Goal: Task Accomplishment & Management: Use online tool/utility

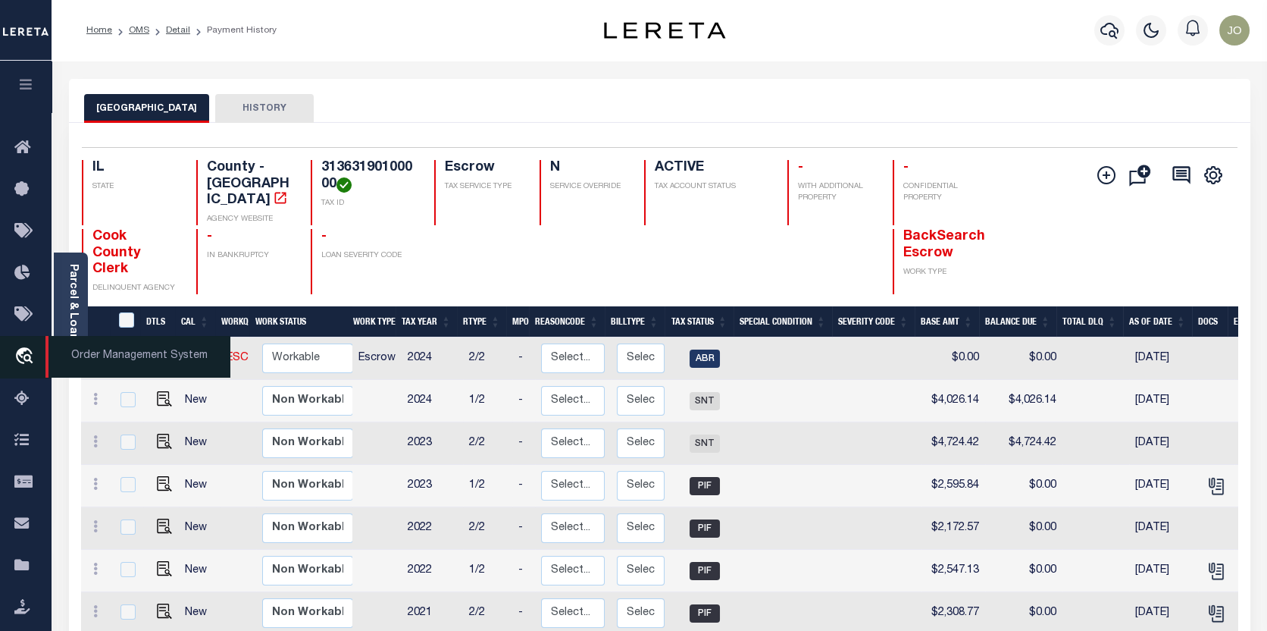
click at [21, 350] on icon "travel_explore" at bounding box center [26, 357] width 24 height 20
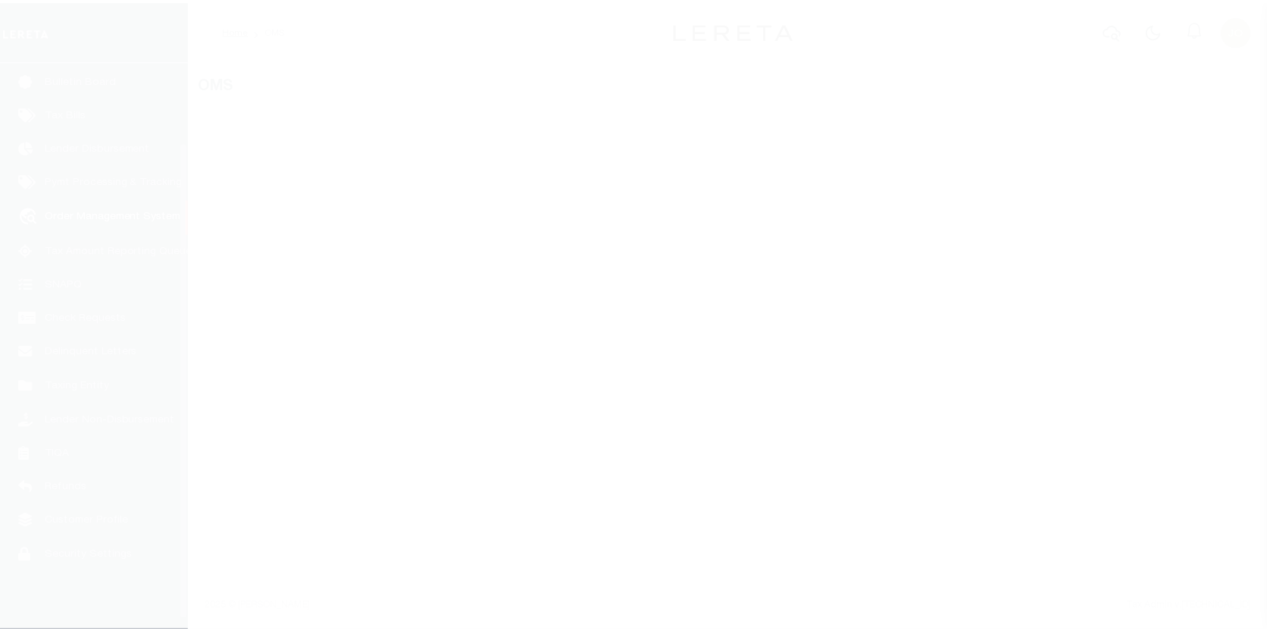
scroll to position [106, 0]
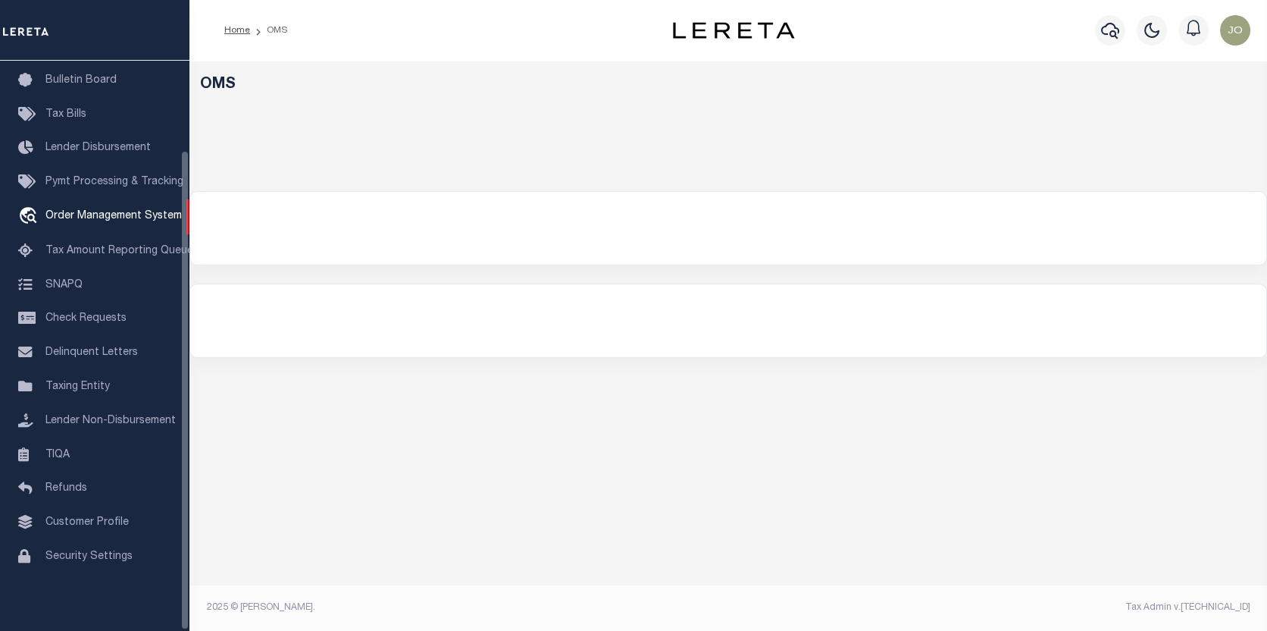
select select "200"
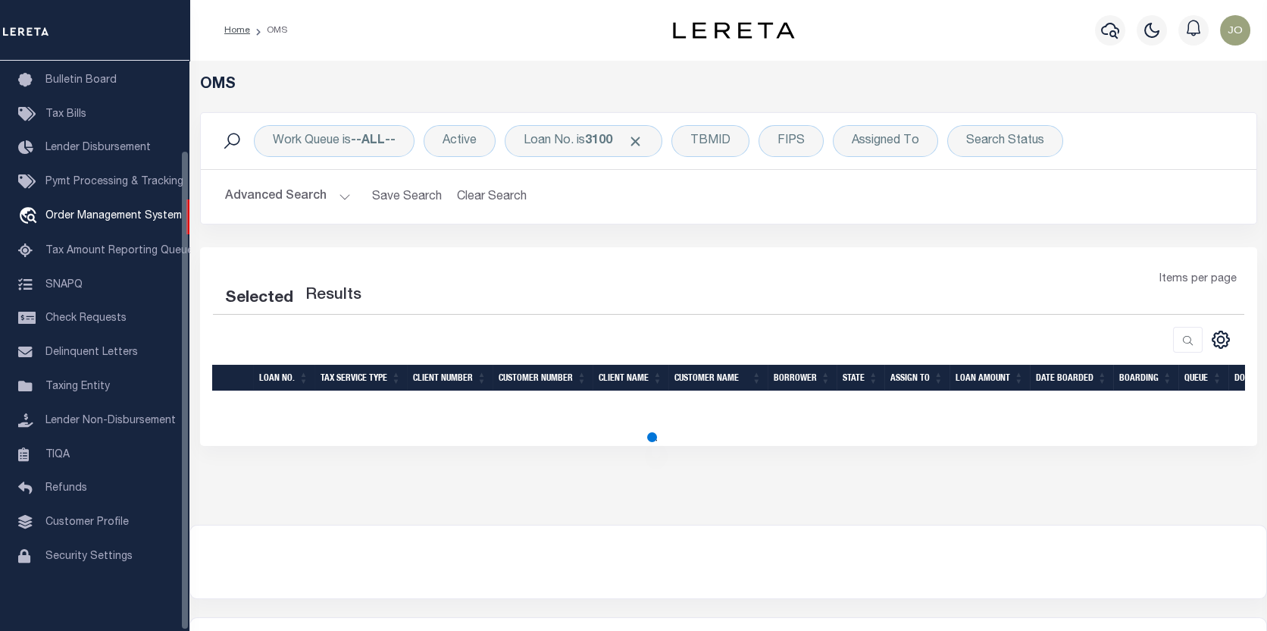
select select "200"
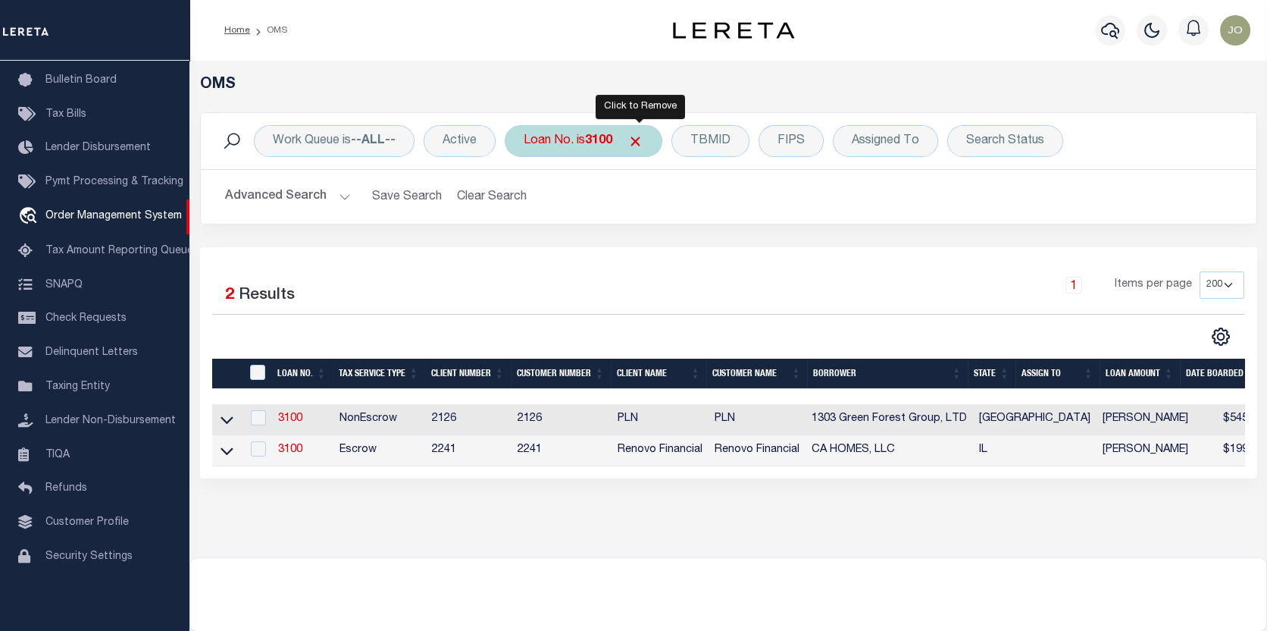
click at [643, 136] on span "Click to Remove" at bounding box center [636, 141] width 16 height 16
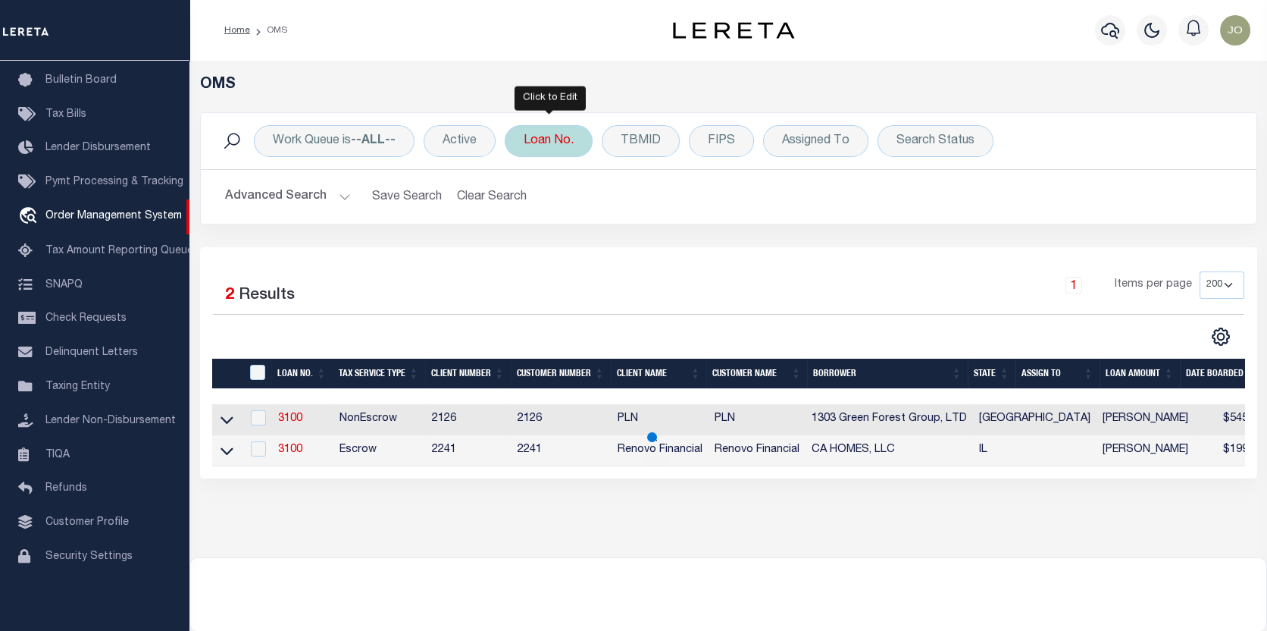
click at [556, 144] on div "Loan No." at bounding box center [549, 141] width 88 height 32
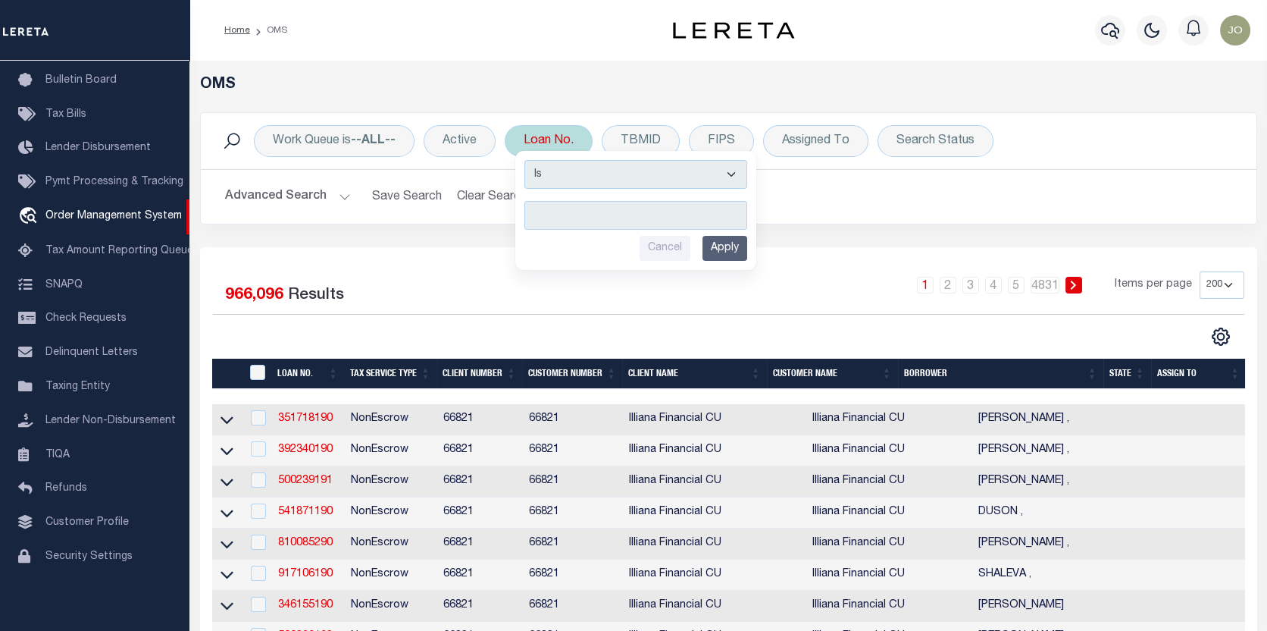
click at [536, 214] on input "text" at bounding box center [635, 215] width 223 height 29
type input "10020815"
click at [724, 237] on input "Apply" at bounding box center [725, 248] width 45 height 25
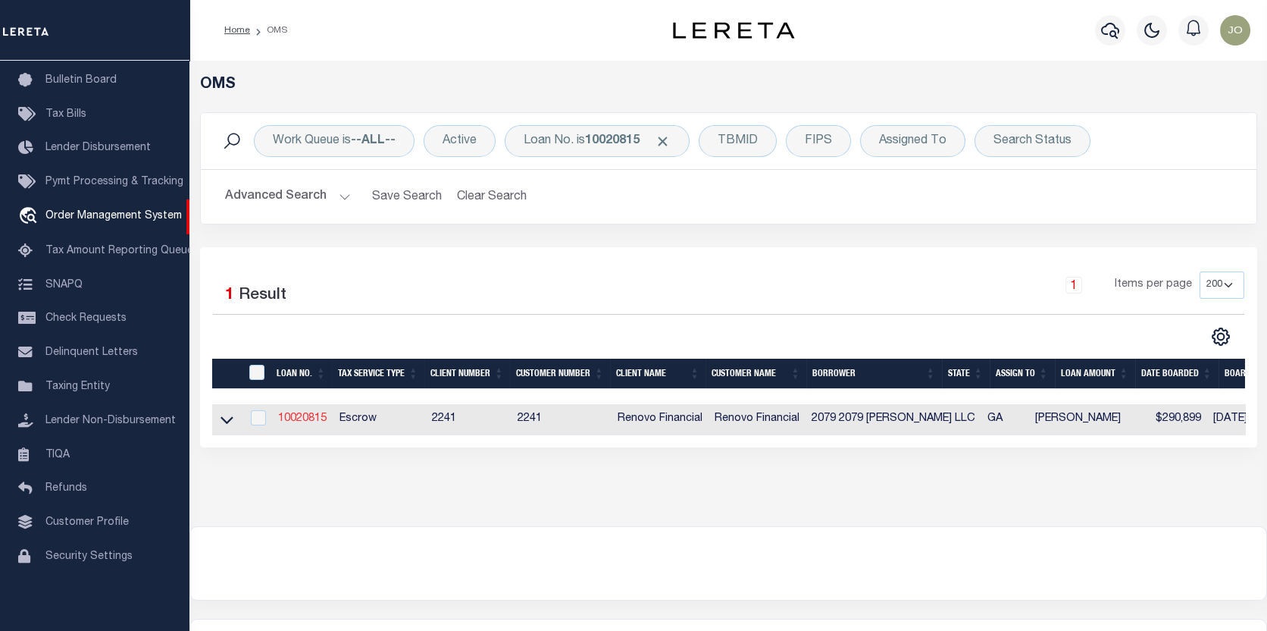
click at [301, 415] on link "10020815" at bounding box center [302, 418] width 49 height 11
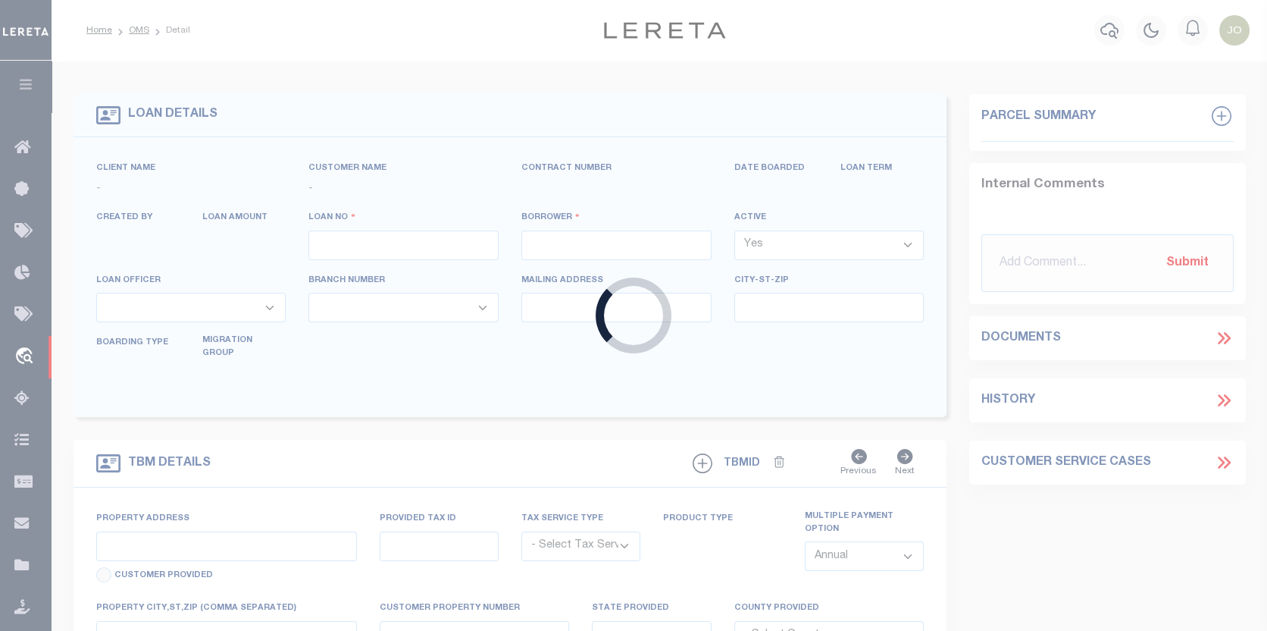
type input "10020815"
type input "2079 2079 BEN HILL LLC"
select select
type input "2079 BEN HILL RD"
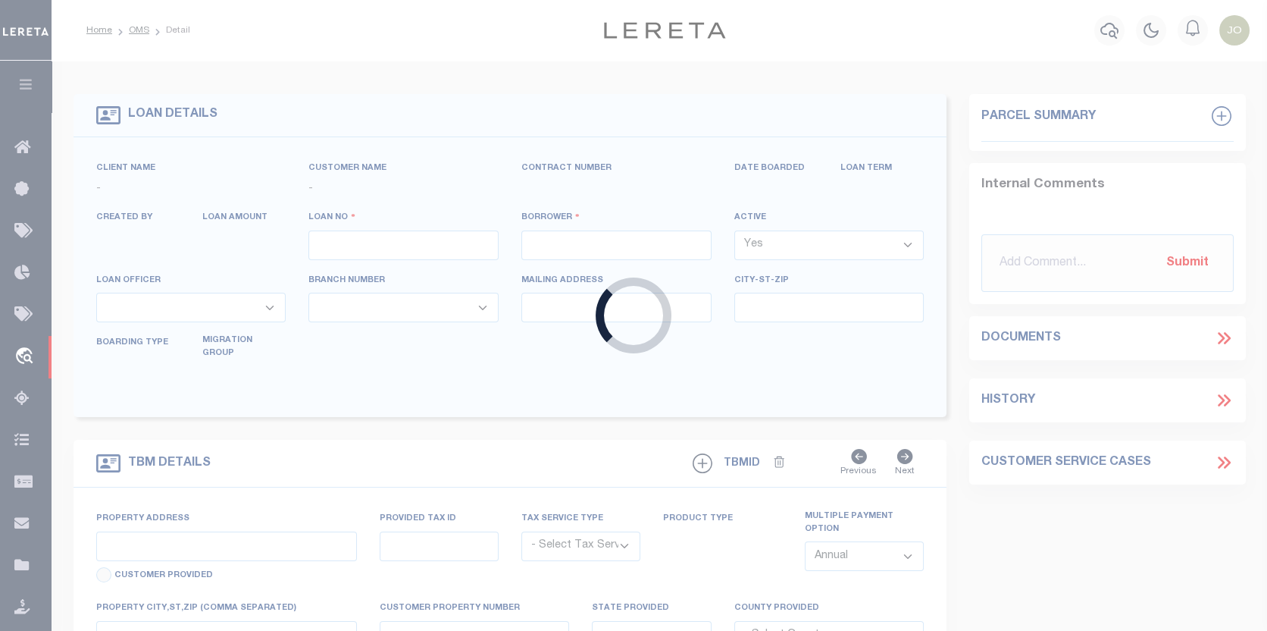
type input "EAST POINT GA 30344"
select select "10"
select select "Escrow"
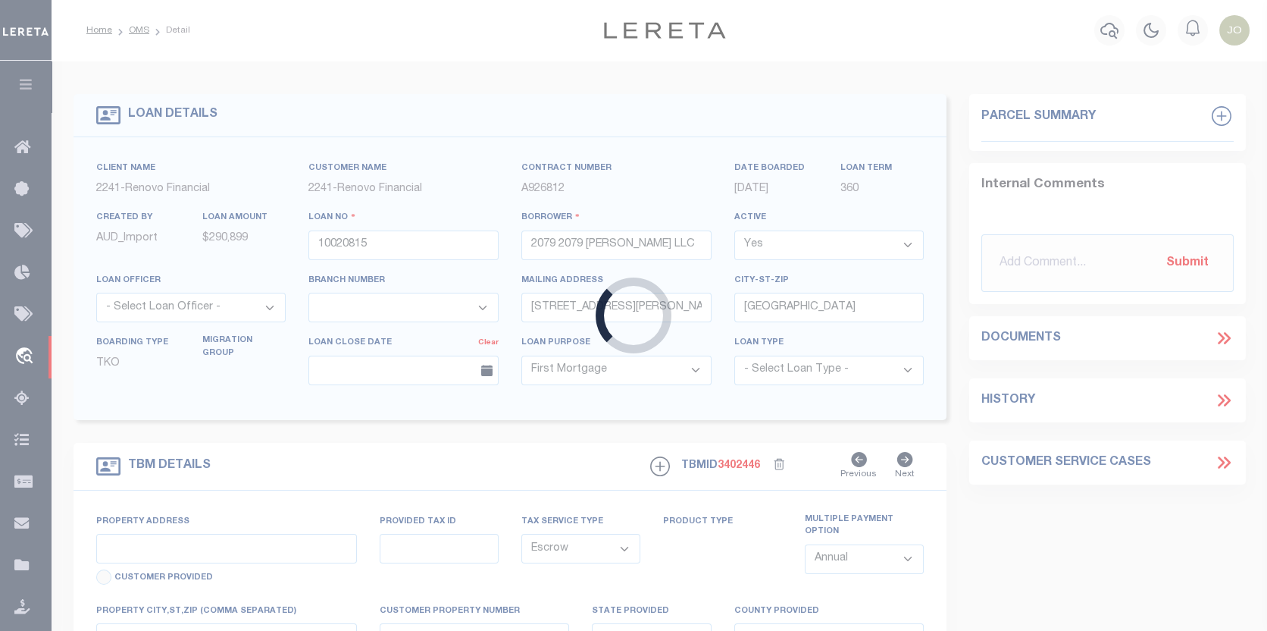
type input "2079 BEN HILL RD"
type input "14 -0164-0012-121-3"
select select
type input "ATLANTA, GA 30344"
type input "a0kUS000007eNt7"
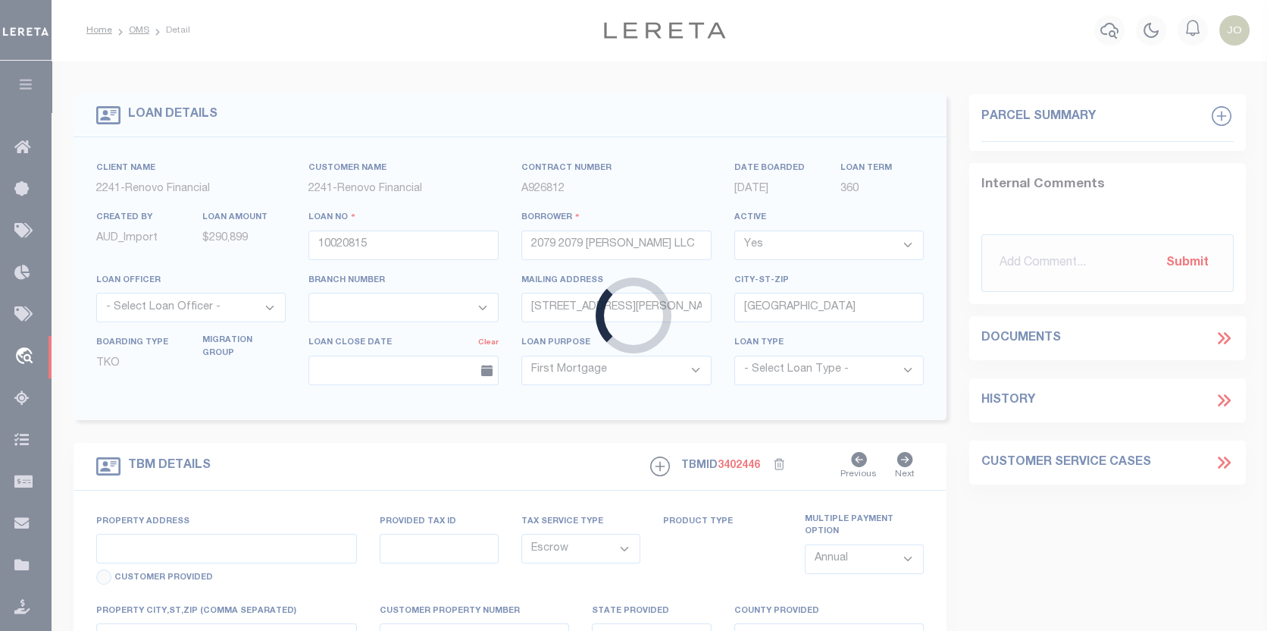
type input "GA"
select select
type textarea "Liability Limited to Customer Provided Parcel"
select select "25067"
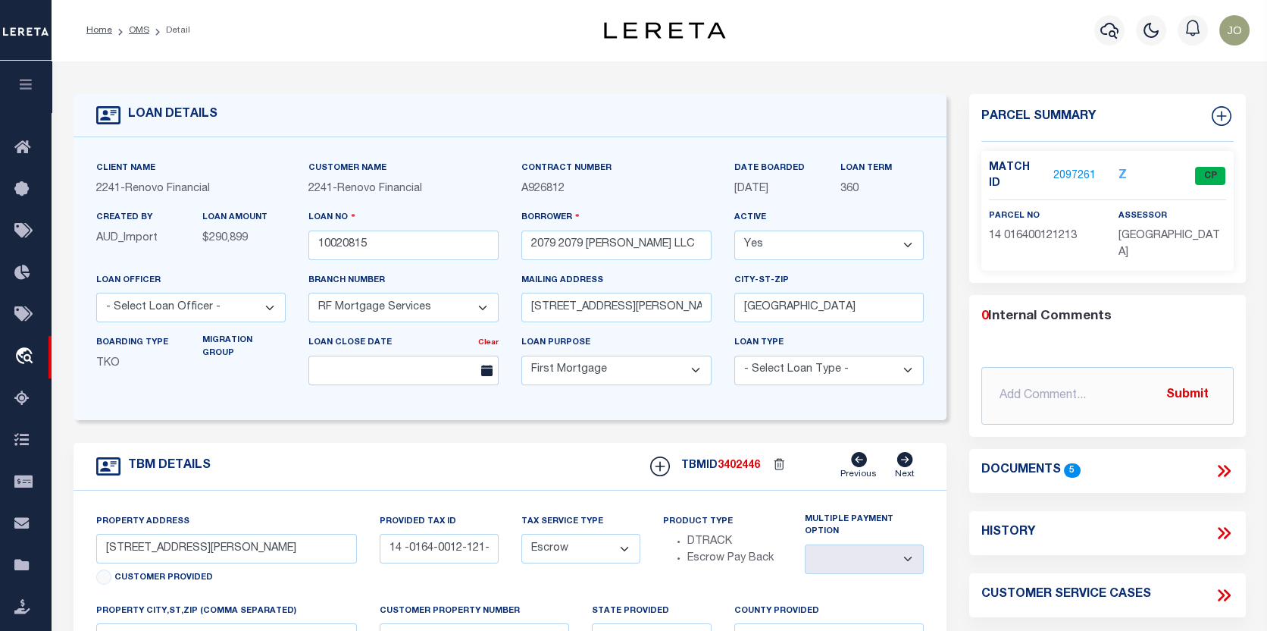
click at [1068, 168] on link "2097261" at bounding box center [1074, 176] width 42 height 16
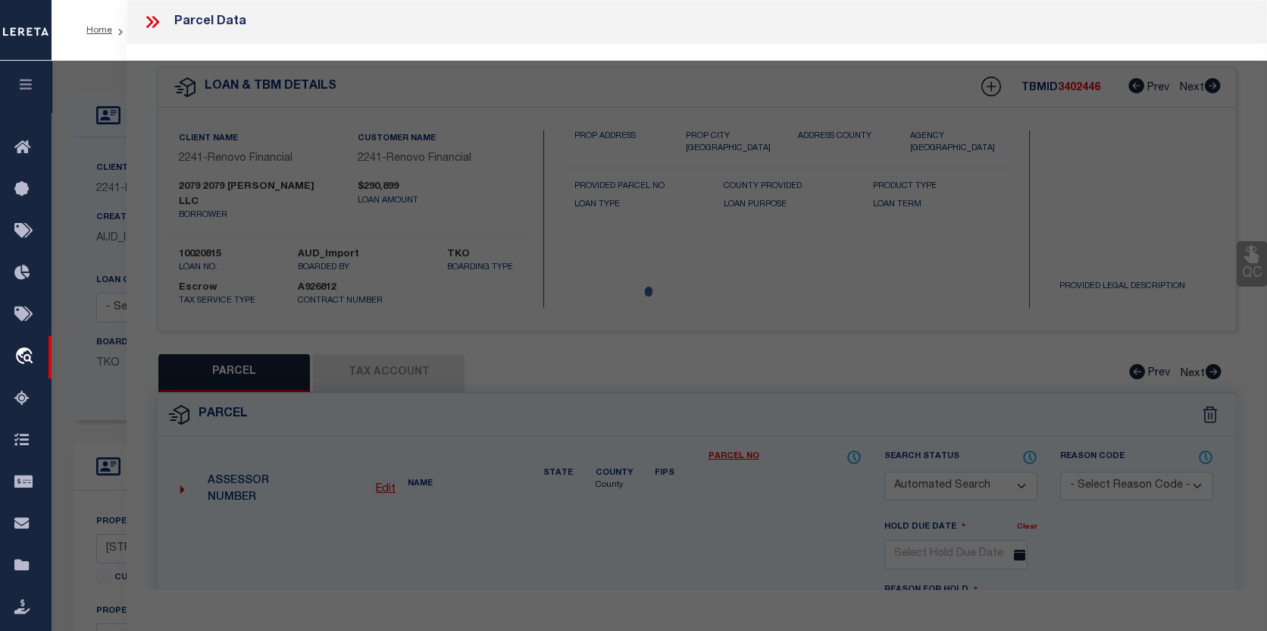
checkbox input "false"
select select "CP"
type input "2079 Ben Hill LLC"
select select "AGW"
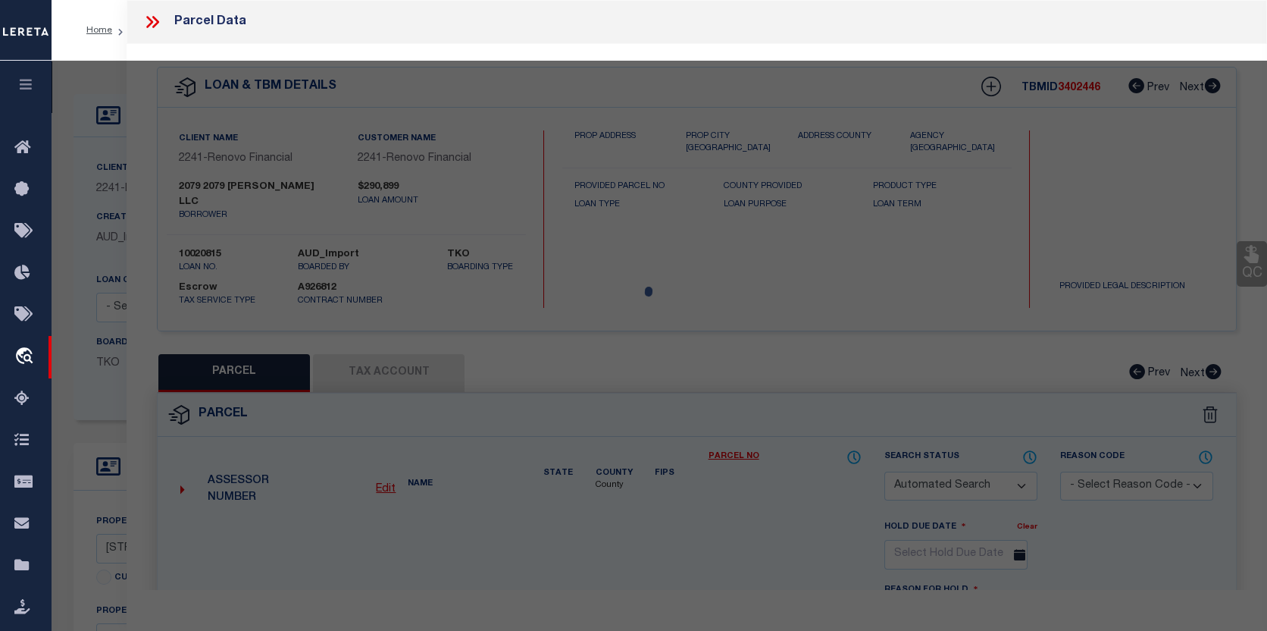
select select
type input "2079 Ben Hill LLC"
checkbox input "false"
type input "ATLANTA, GA 30344"
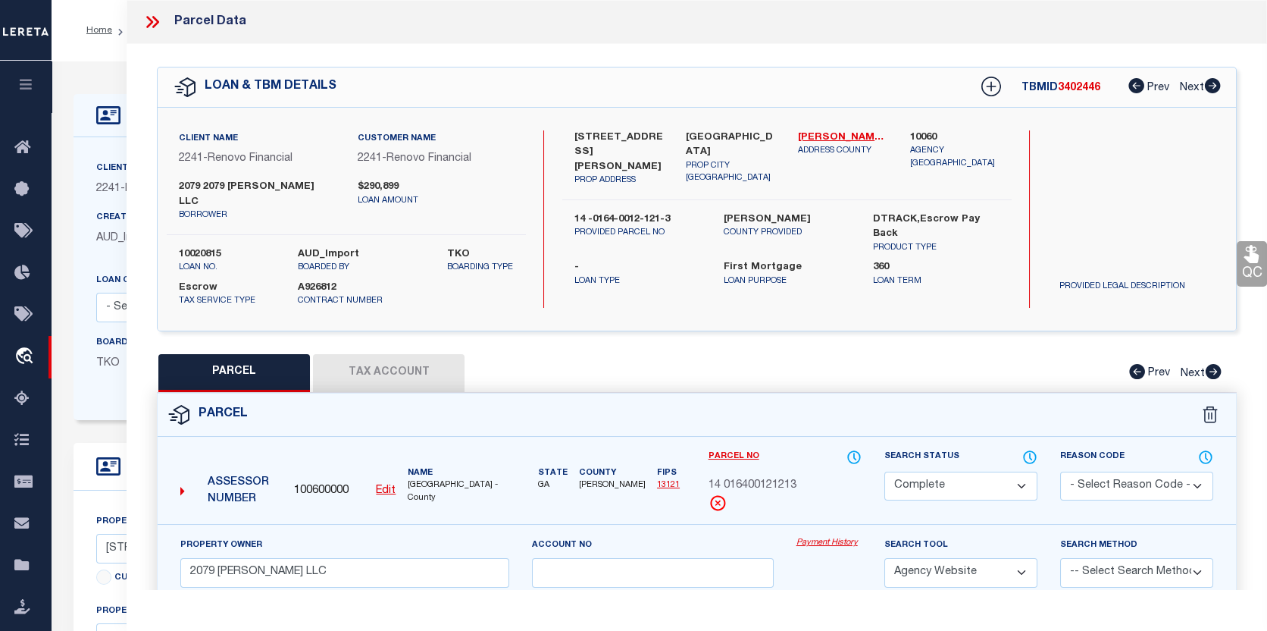
click at [825, 537] on link "Payment History" at bounding box center [829, 543] width 65 height 13
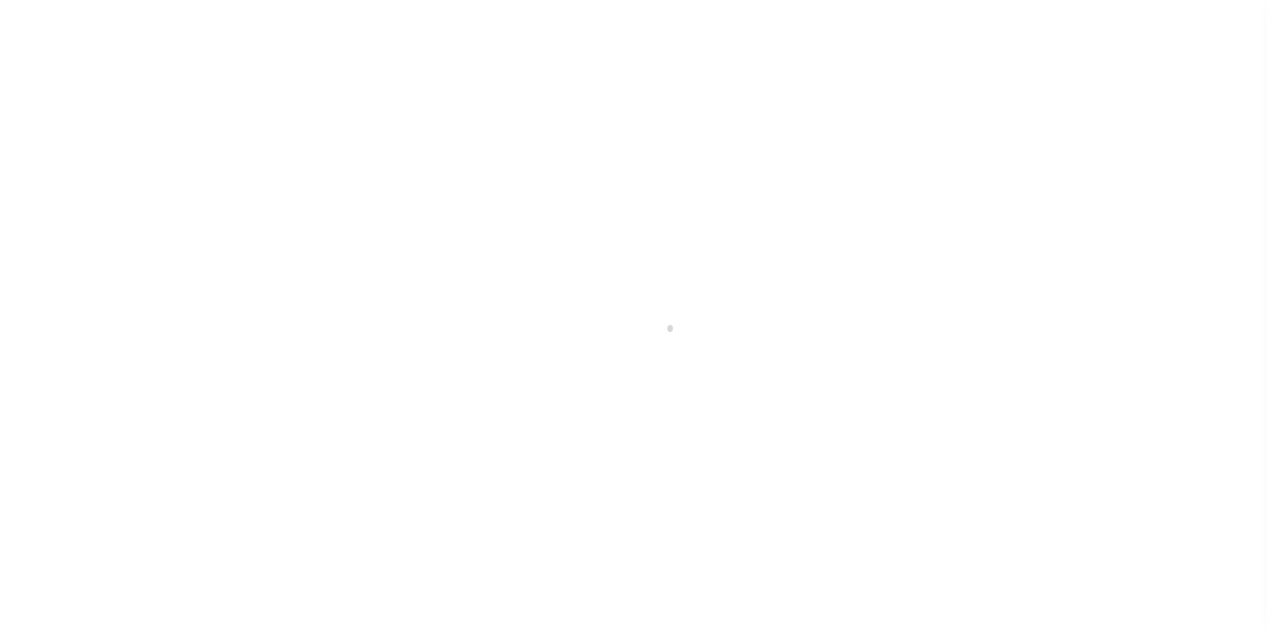
select select "CP"
select select "AGW"
select select "25067"
select select "10"
select select "Escrow"
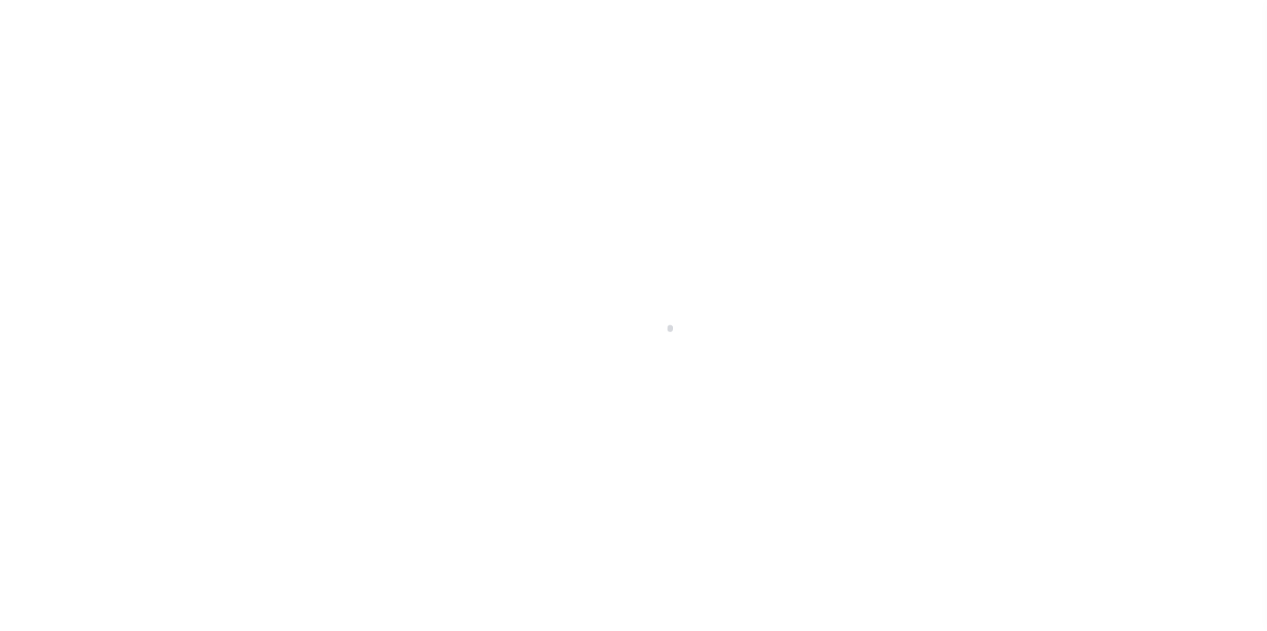
scroll to position [106, 0]
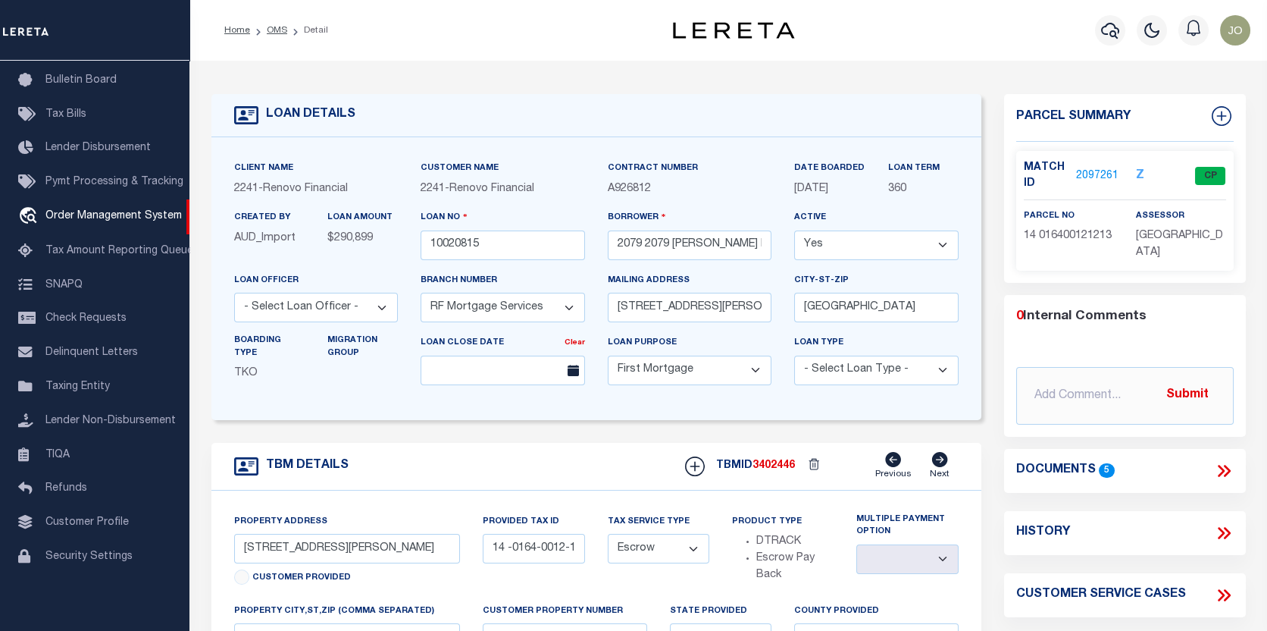
click at [1076, 174] on link "2097261" at bounding box center [1097, 176] width 42 height 16
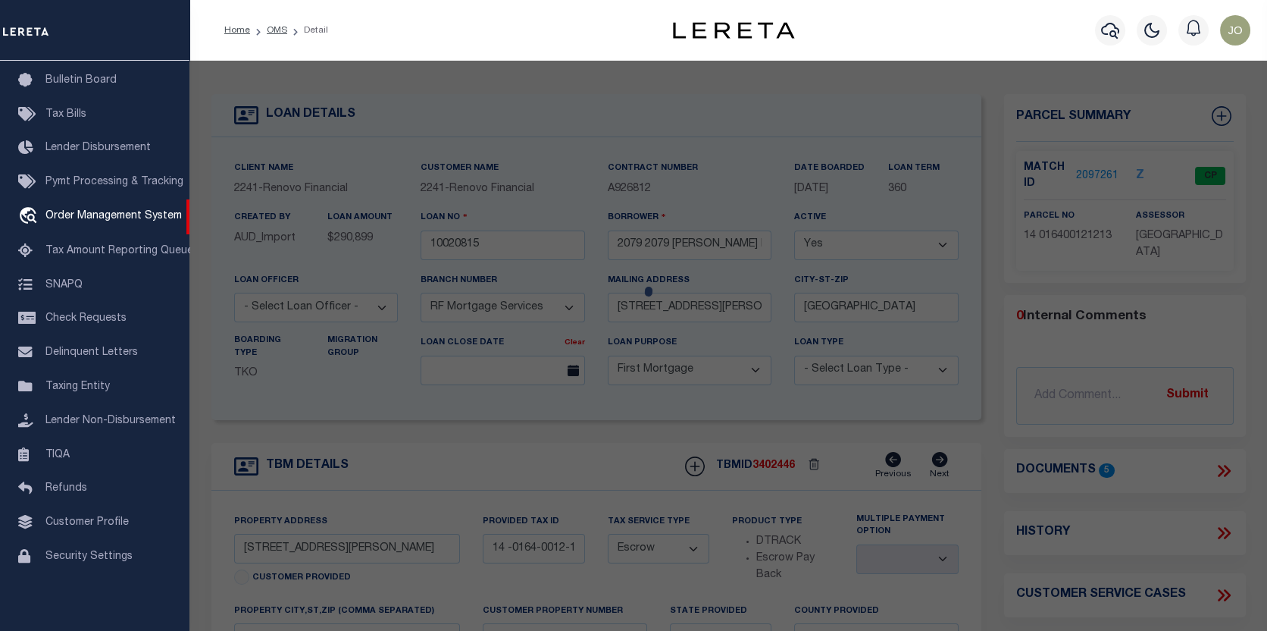
select select "AS"
select select
checkbox input "false"
select select "CP"
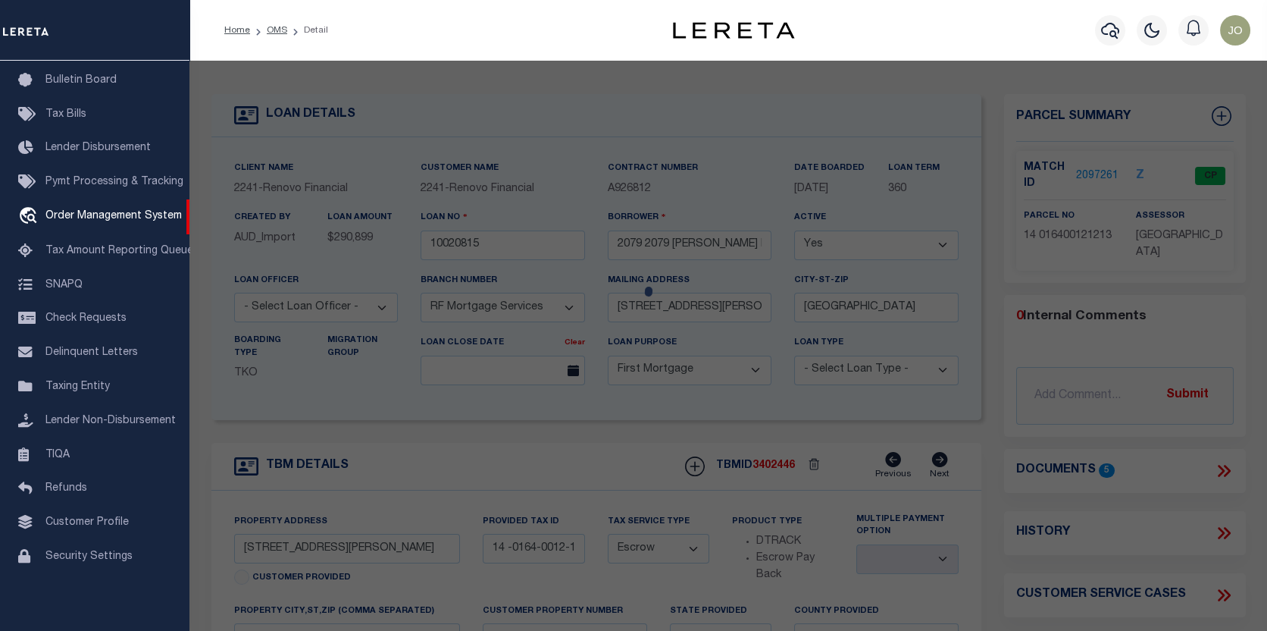
type input "2079 Ben Hill LLC"
select select "AGW"
select select
type input "2079 Ben Hill LLC"
checkbox input "false"
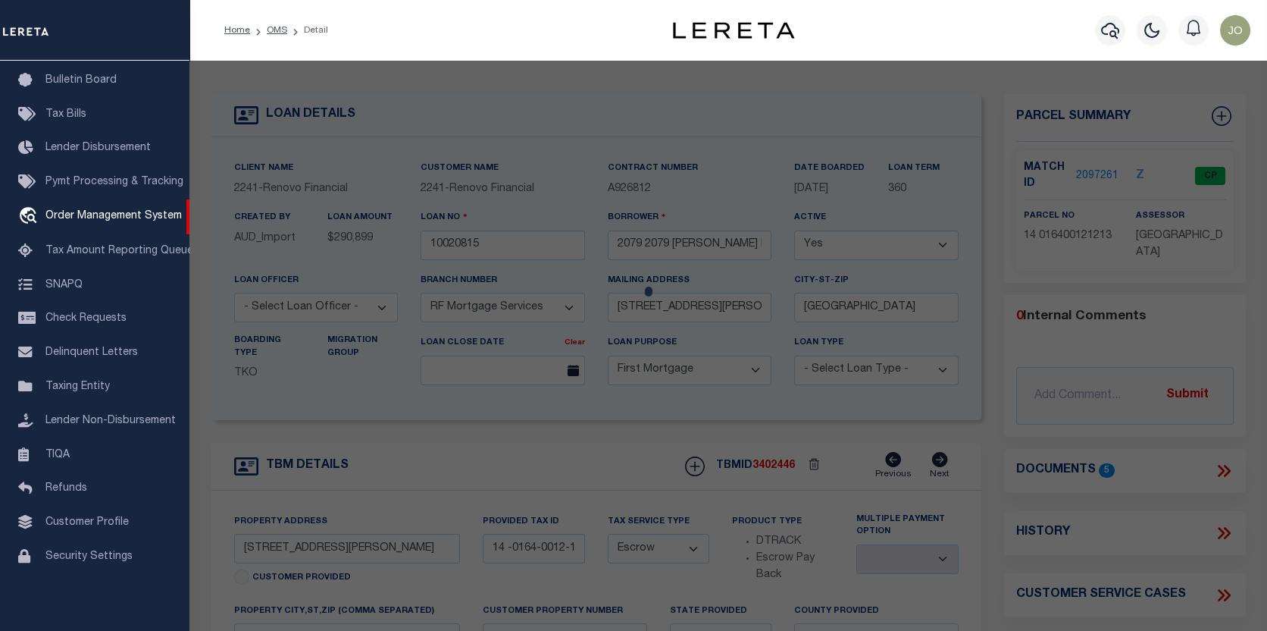
type input "ATLANTA, GA 30344"
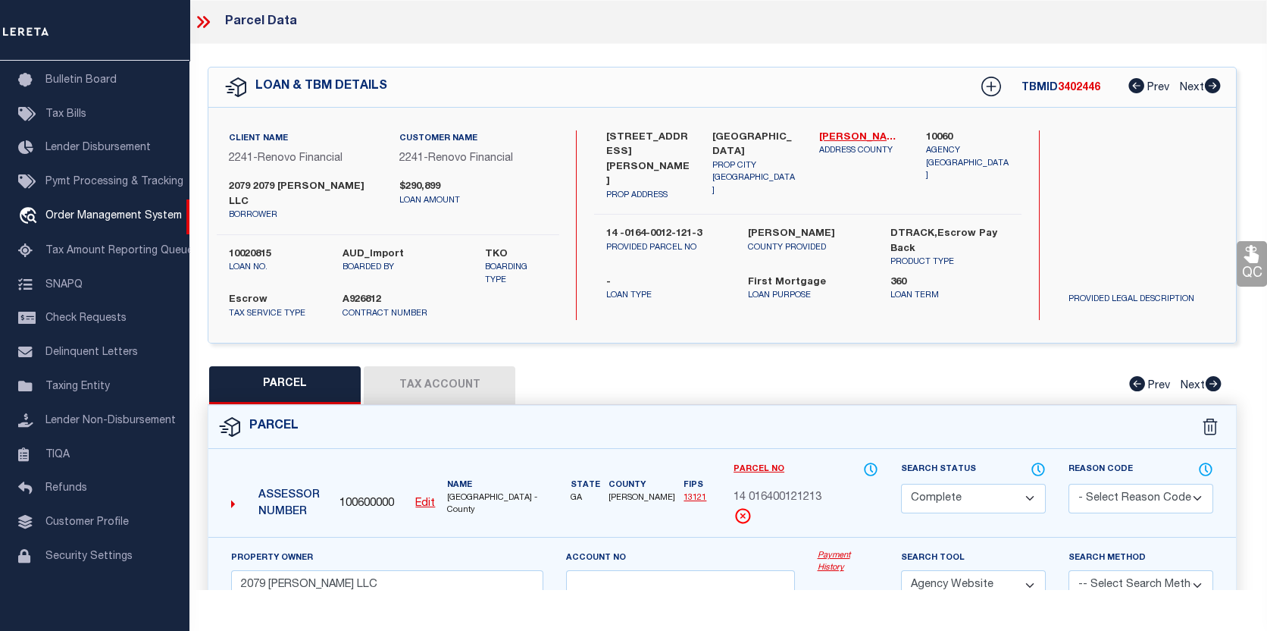
click at [466, 369] on button "Tax Account" at bounding box center [440, 385] width 152 height 38
select select "100"
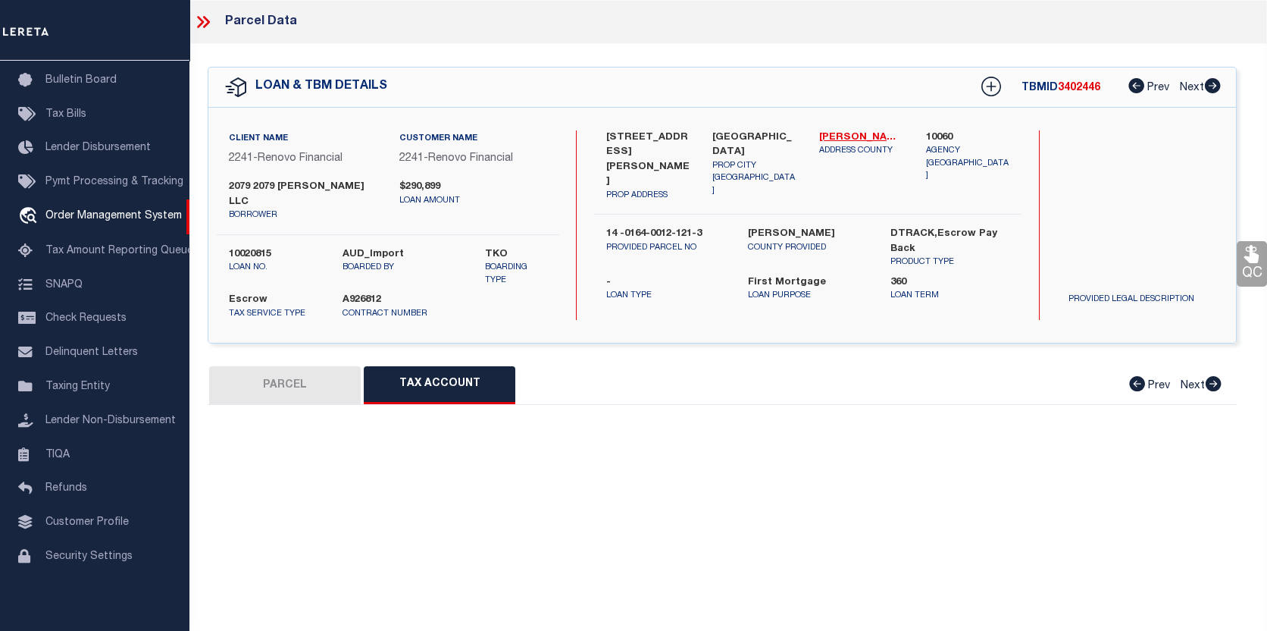
select select "100"
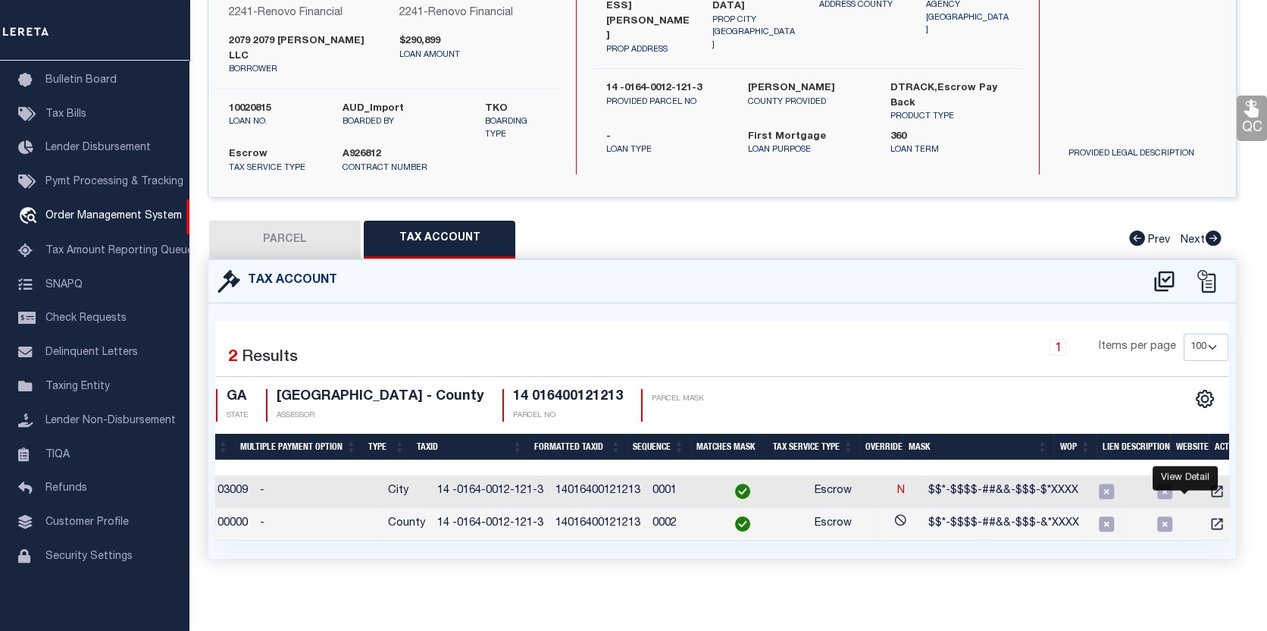
scroll to position [0, 306]
click at [1211, 518] on icon "" at bounding box center [1216, 523] width 11 height 11
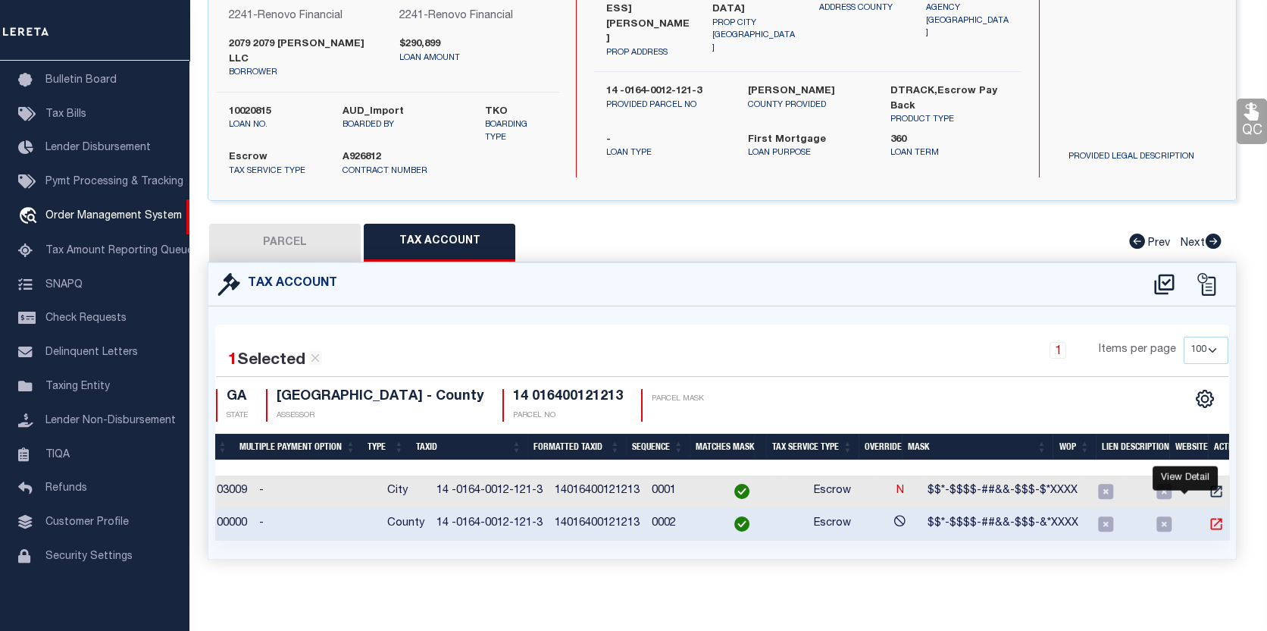
click at [1209, 516] on icon "" at bounding box center [1216, 523] width 15 height 15
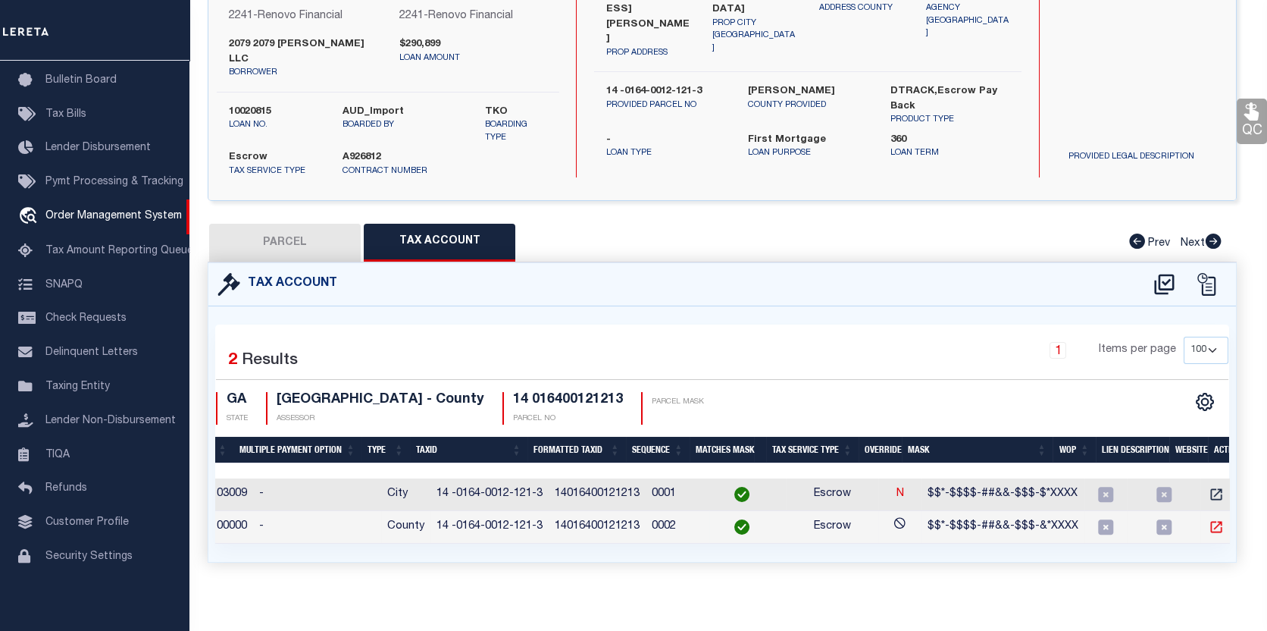
scroll to position [146, 0]
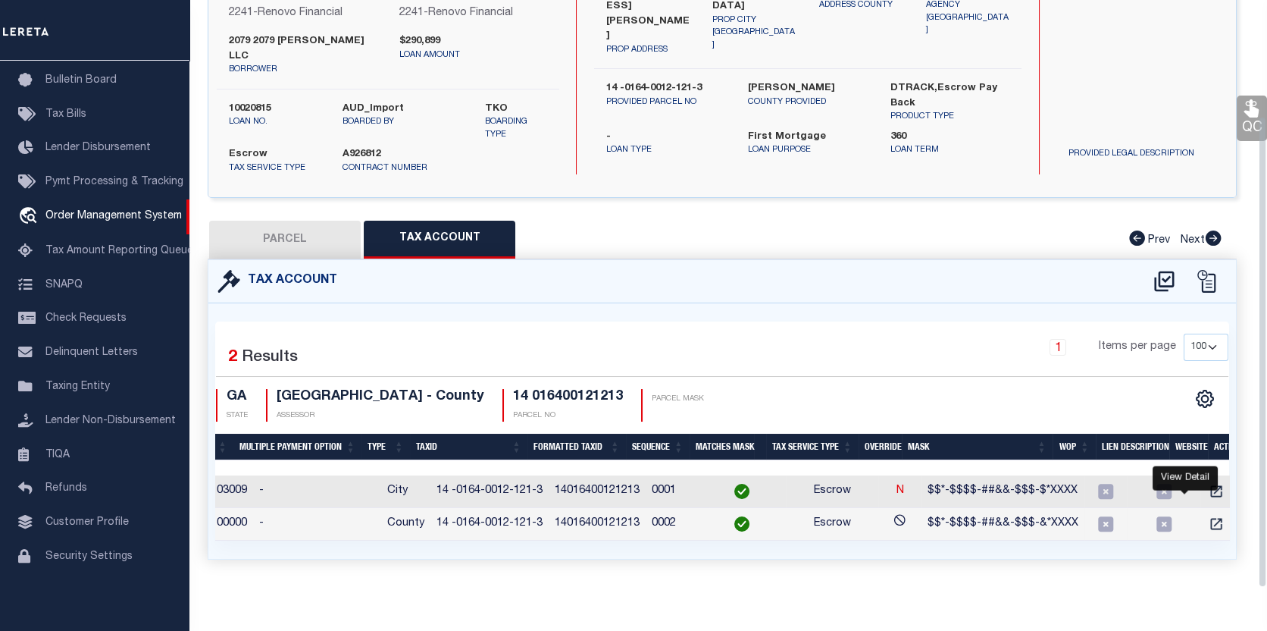
click at [1062, 406] on div "1 Selected 2 Results 1 Items per page 10 25 50 100 GA STATE" at bounding box center [722, 430] width 1014 height 218
click at [1209, 484] on icon "" at bounding box center [1216, 491] width 15 height 15
